Goal: Information Seeking & Learning: Learn about a topic

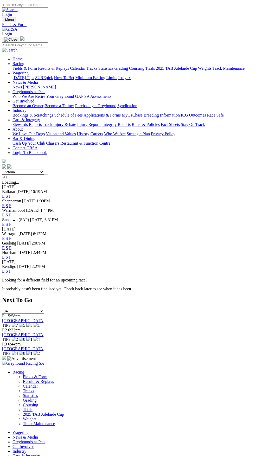
select select "VIC"
click at [11, 203] on link "F" at bounding box center [10, 205] width 2 height 4
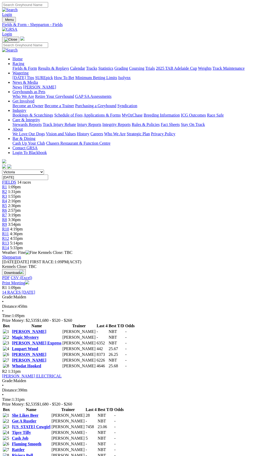
click at [44, 170] on select "[GEOGRAPHIC_DATA] [GEOGRAPHIC_DATA] [GEOGRAPHIC_DATA] [GEOGRAPHIC_DATA] [GEOGRA…" at bounding box center [23, 172] width 42 height 5
select select "QLD"
click at [2, 170] on select "South Australia New South Wales Northern Territory Queensland Tasmania Victoria…" at bounding box center [23, 172] width 42 height 5
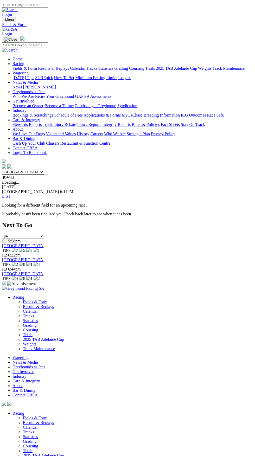
select select "VIC"
click at [2, 170] on select "South Australia New South Wales Northern Territory Queensland Tasmania Victoria…" at bounding box center [23, 172] width 42 height 5
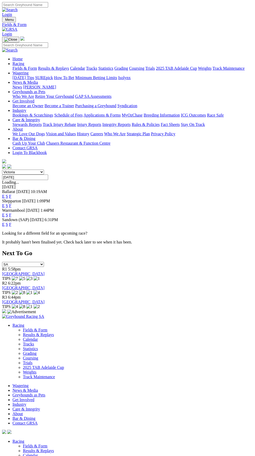
click at [11, 194] on link "F" at bounding box center [10, 196] width 2 height 4
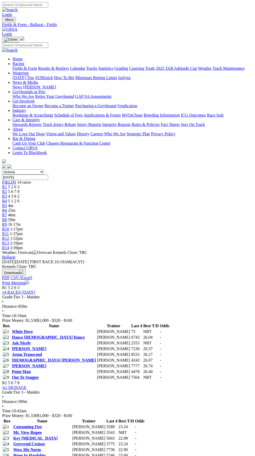
click at [7, 203] on span "R5" at bounding box center [4, 205] width 5 height 4
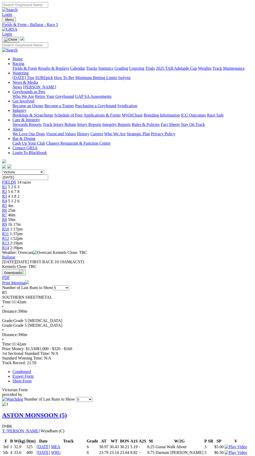
click at [92, 397] on select "5 10 20 Career" at bounding box center [84, 399] width 16 height 5
select select "all"
click at [92, 397] on select "5 10 20 Career" at bounding box center [84, 399] width 16 height 5
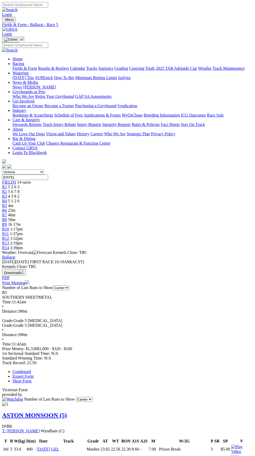
click at [34, 374] on link "Expert Form" at bounding box center [22, 376] width 21 height 4
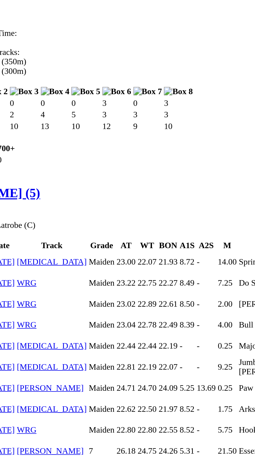
scroll to position [3985, 0]
